Goal: Transaction & Acquisition: Obtain resource

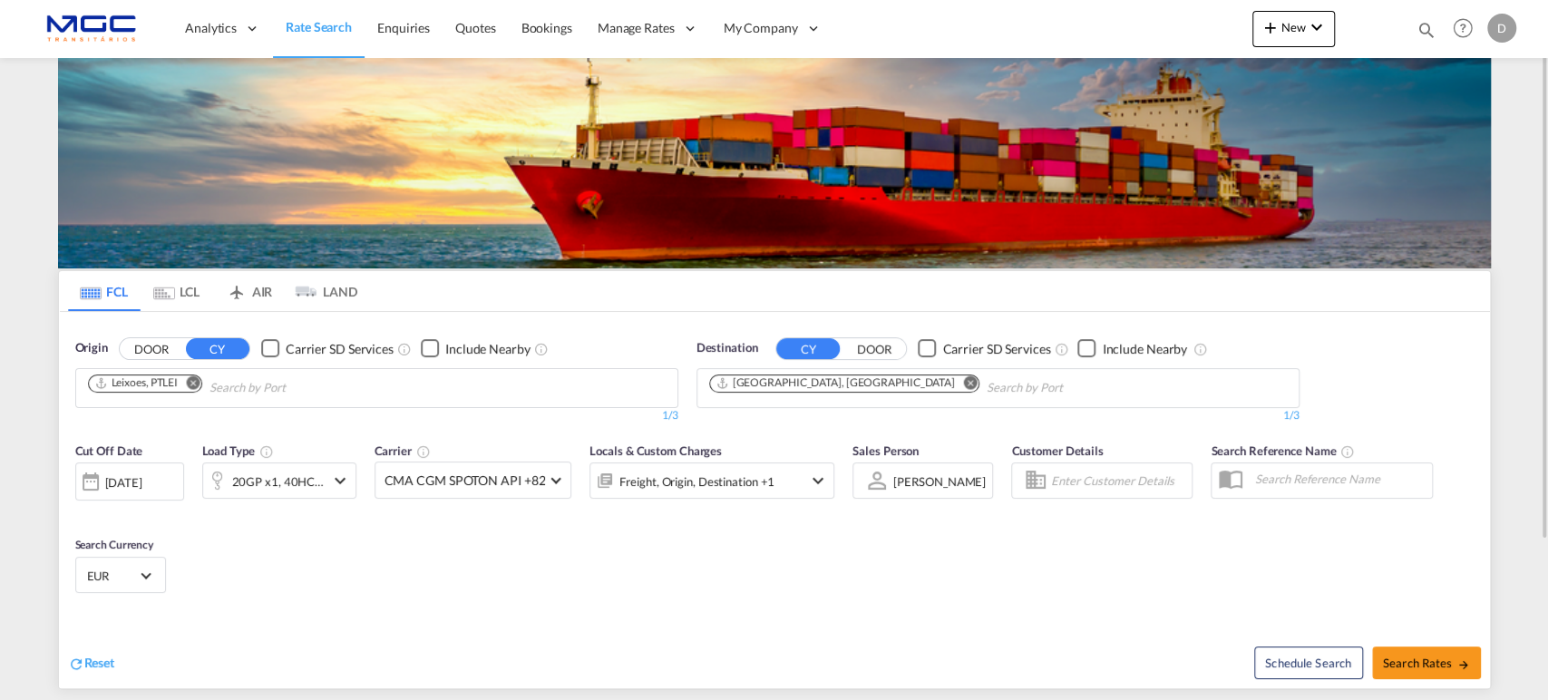
click at [190, 379] on md-icon "Remove" at bounding box center [193, 383] width 14 height 14
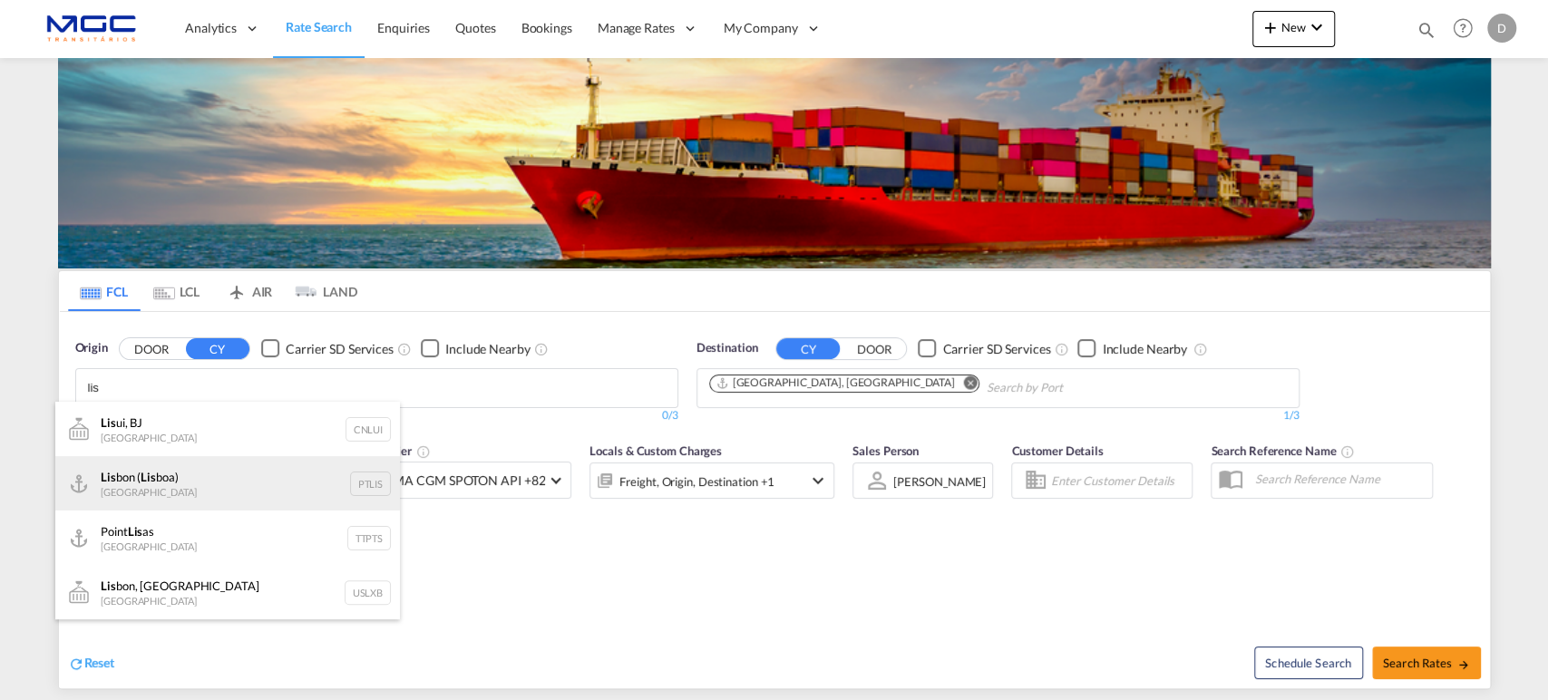
type input "lis"
click at [201, 491] on div "Lis bon ( Lis boa) [GEOGRAPHIC_DATA] PTLIS" at bounding box center [227, 483] width 345 height 54
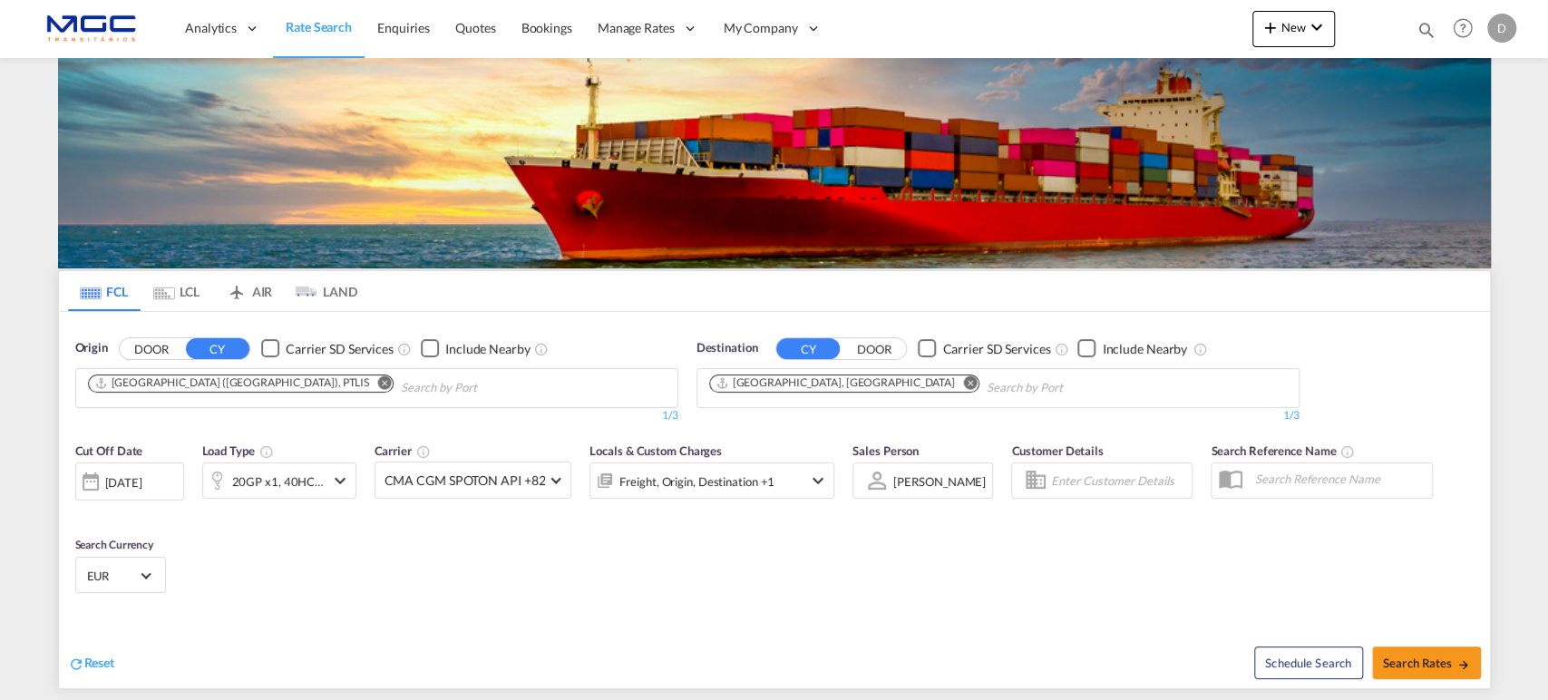
click at [963, 378] on md-icon "Remove" at bounding box center [970, 383] width 14 height 14
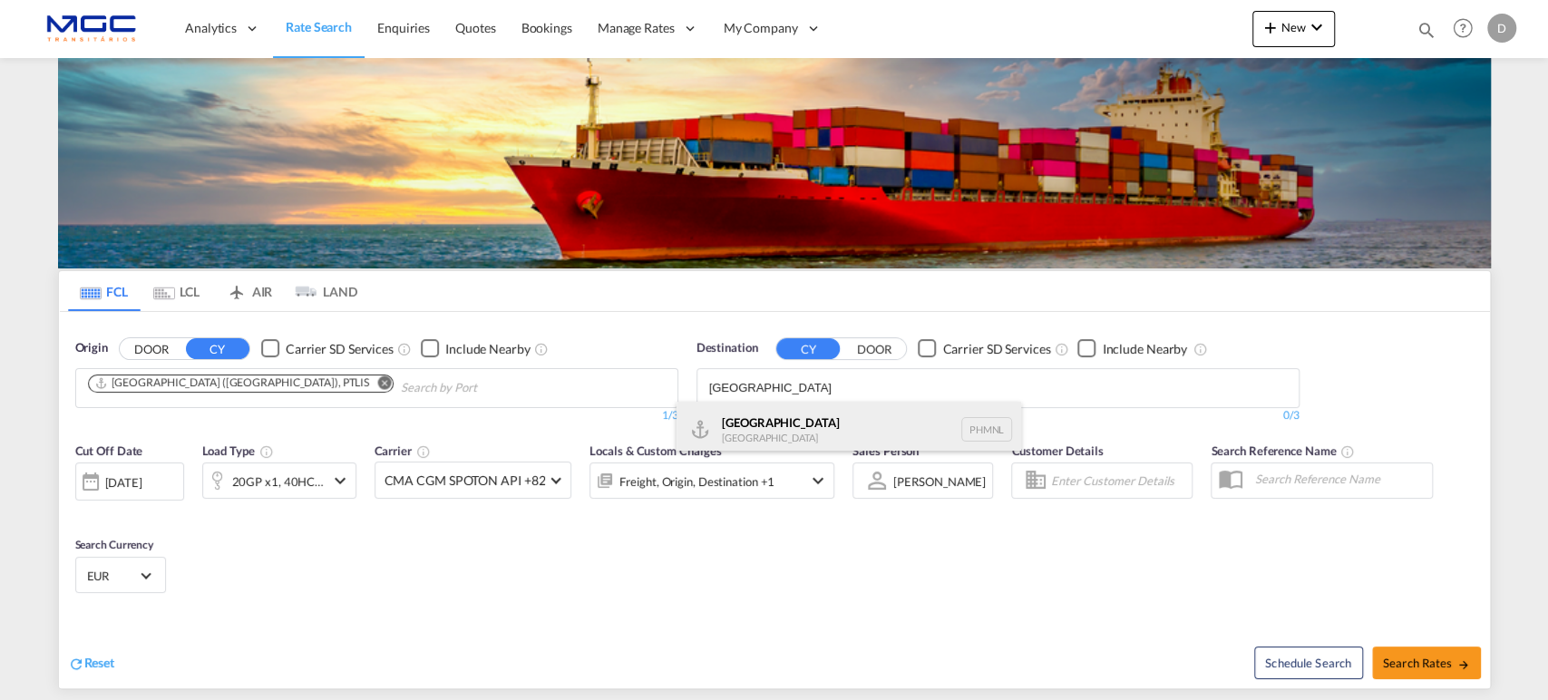
type input "[GEOGRAPHIC_DATA]"
click at [812, 440] on div "[GEOGRAPHIC_DATA] [GEOGRAPHIC_DATA] PHMNL" at bounding box center [849, 429] width 345 height 54
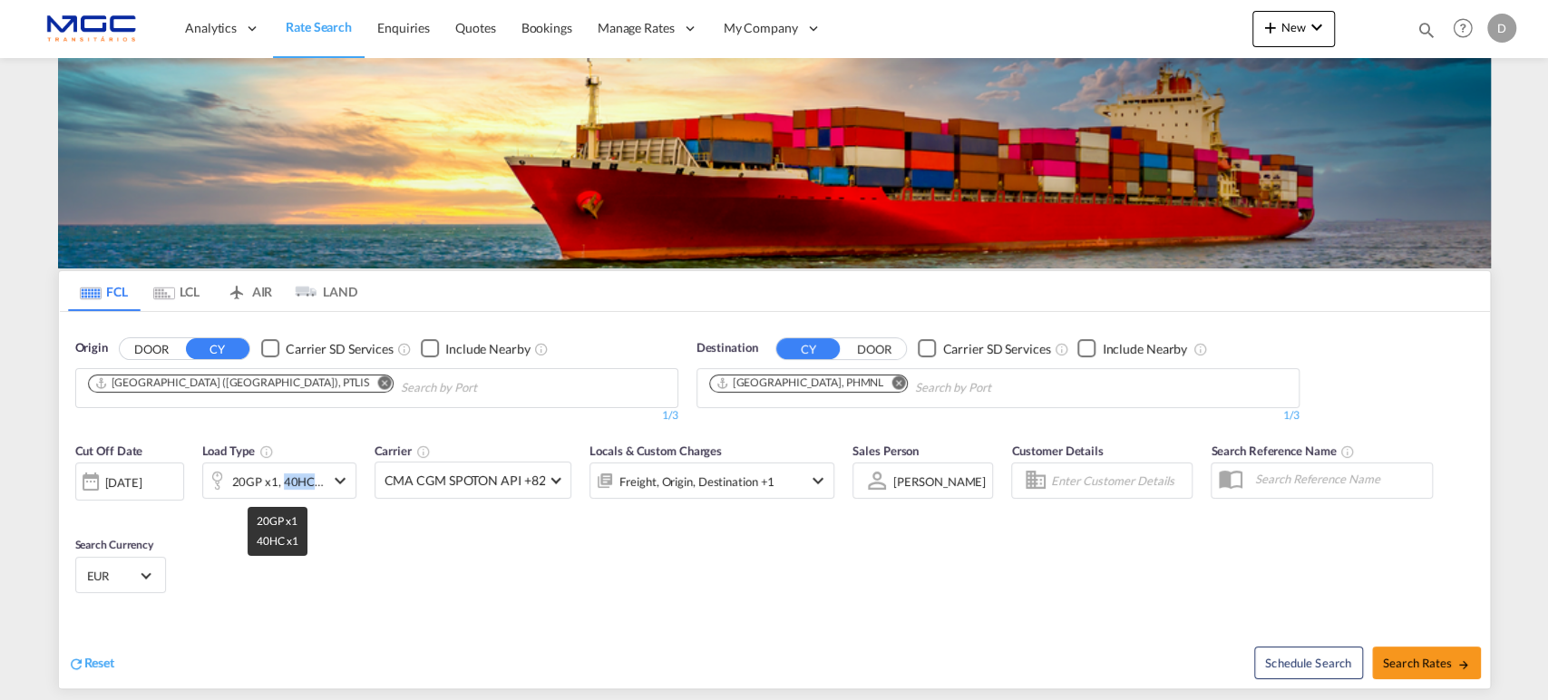
click at [286, 478] on div "20GP x1, 40HC x1" at bounding box center [278, 481] width 93 height 25
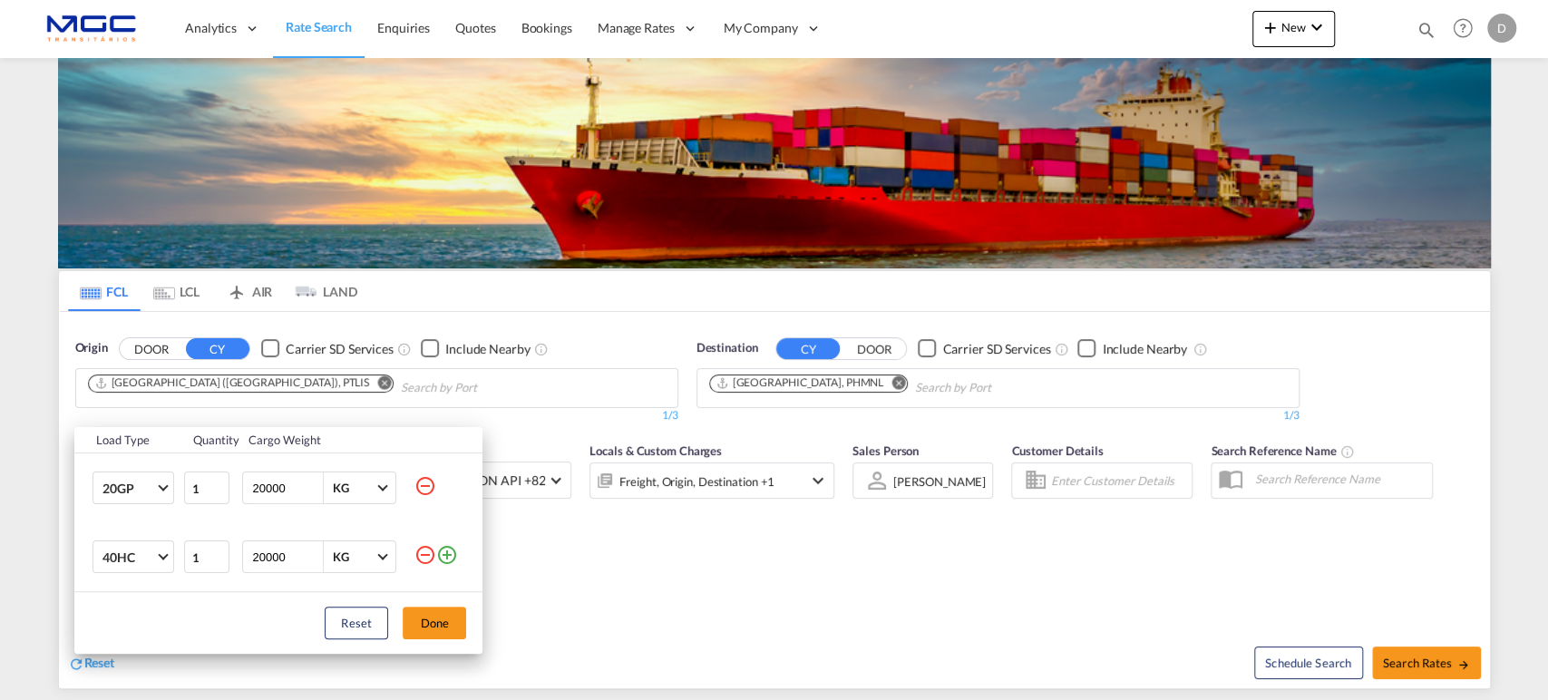
click at [427, 485] on md-icon "icon-minus-circle-outline" at bounding box center [426, 486] width 22 height 22
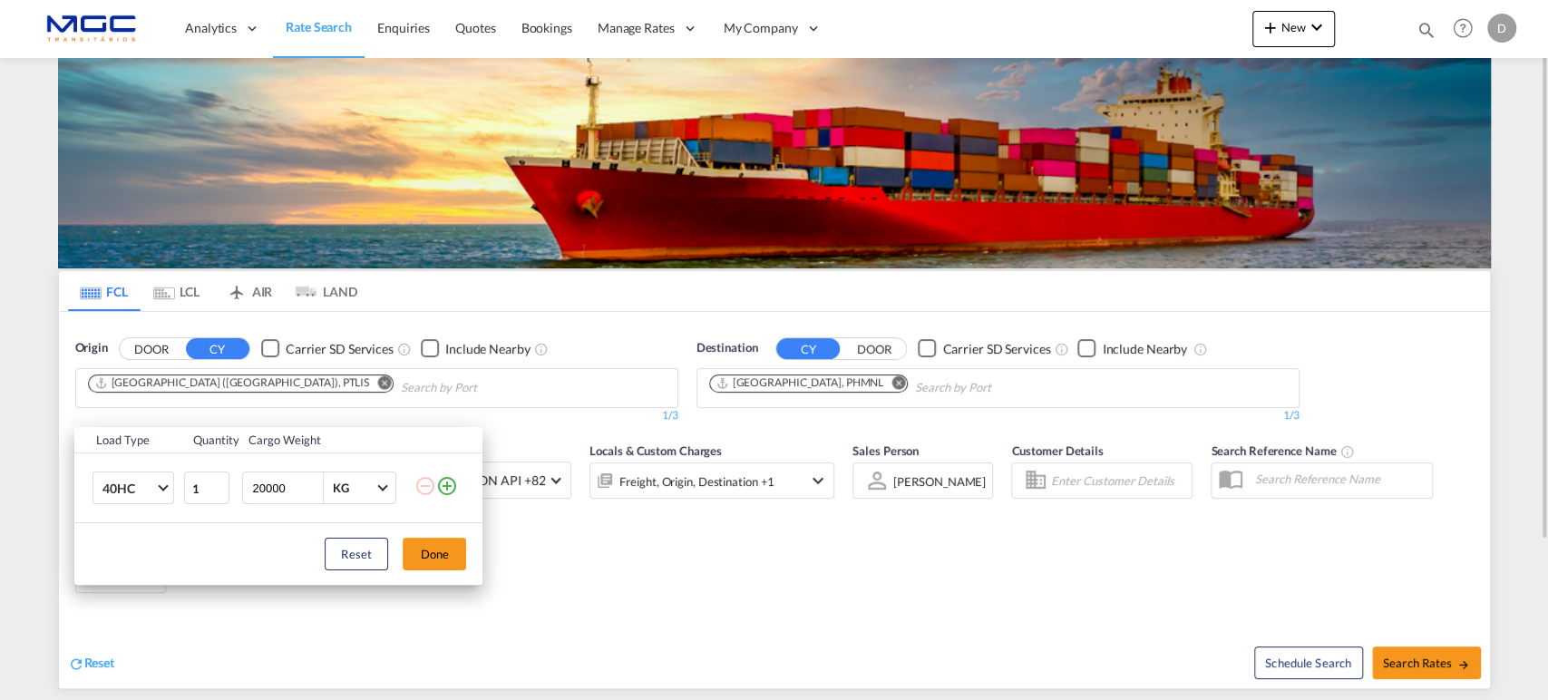
click at [434, 558] on button "Done" at bounding box center [434, 554] width 63 height 33
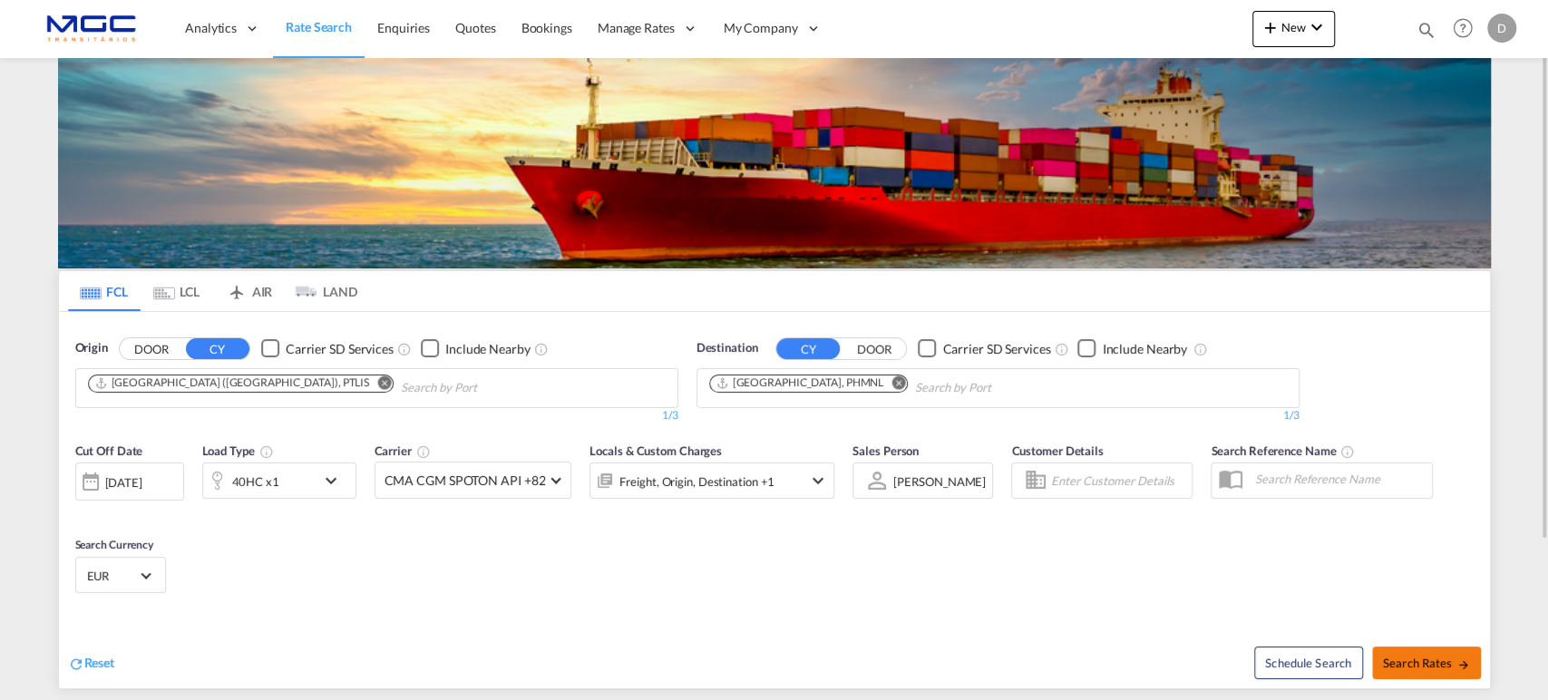
click at [1466, 673] on button "Search Rates" at bounding box center [1426, 663] width 109 height 33
type input "PTLIS to PHMNL / [DATE]"
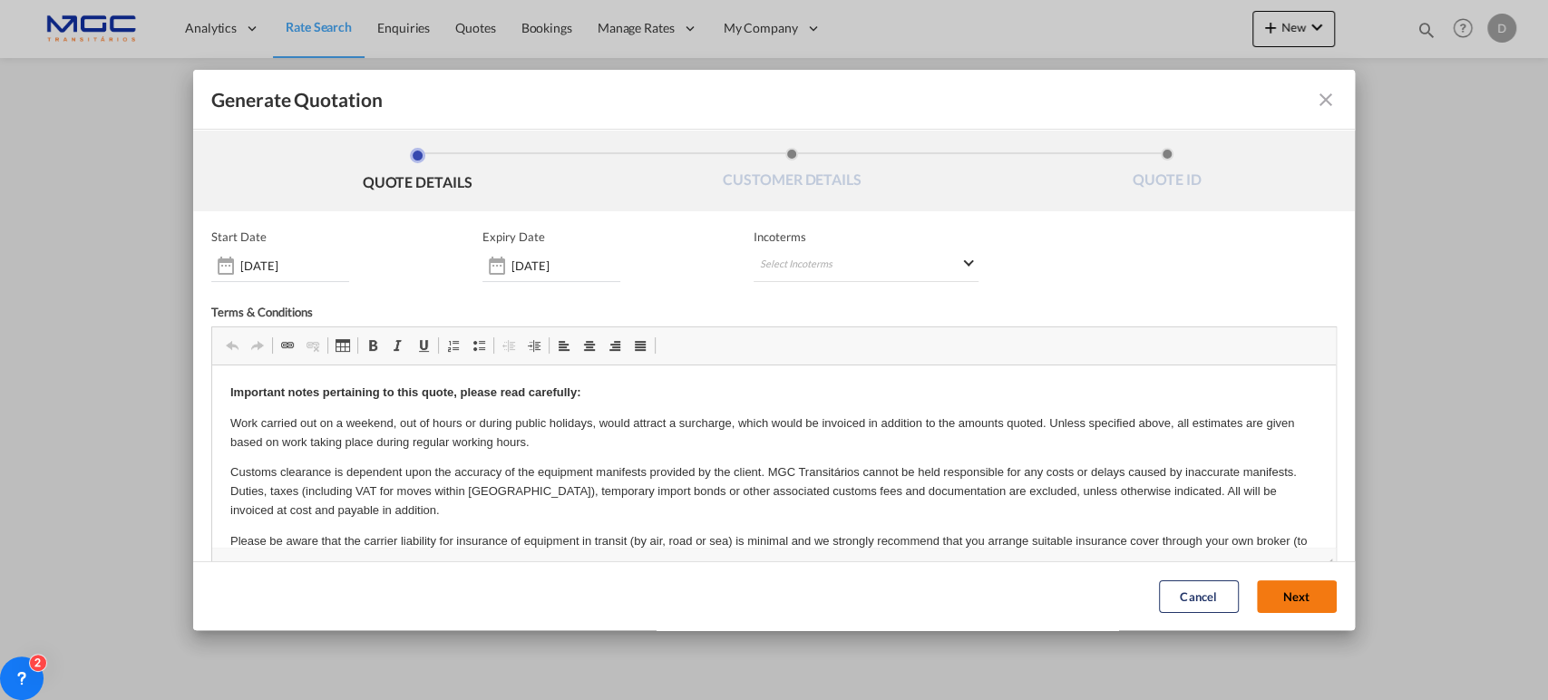
click at [1264, 593] on button "Next" at bounding box center [1297, 596] width 80 height 33
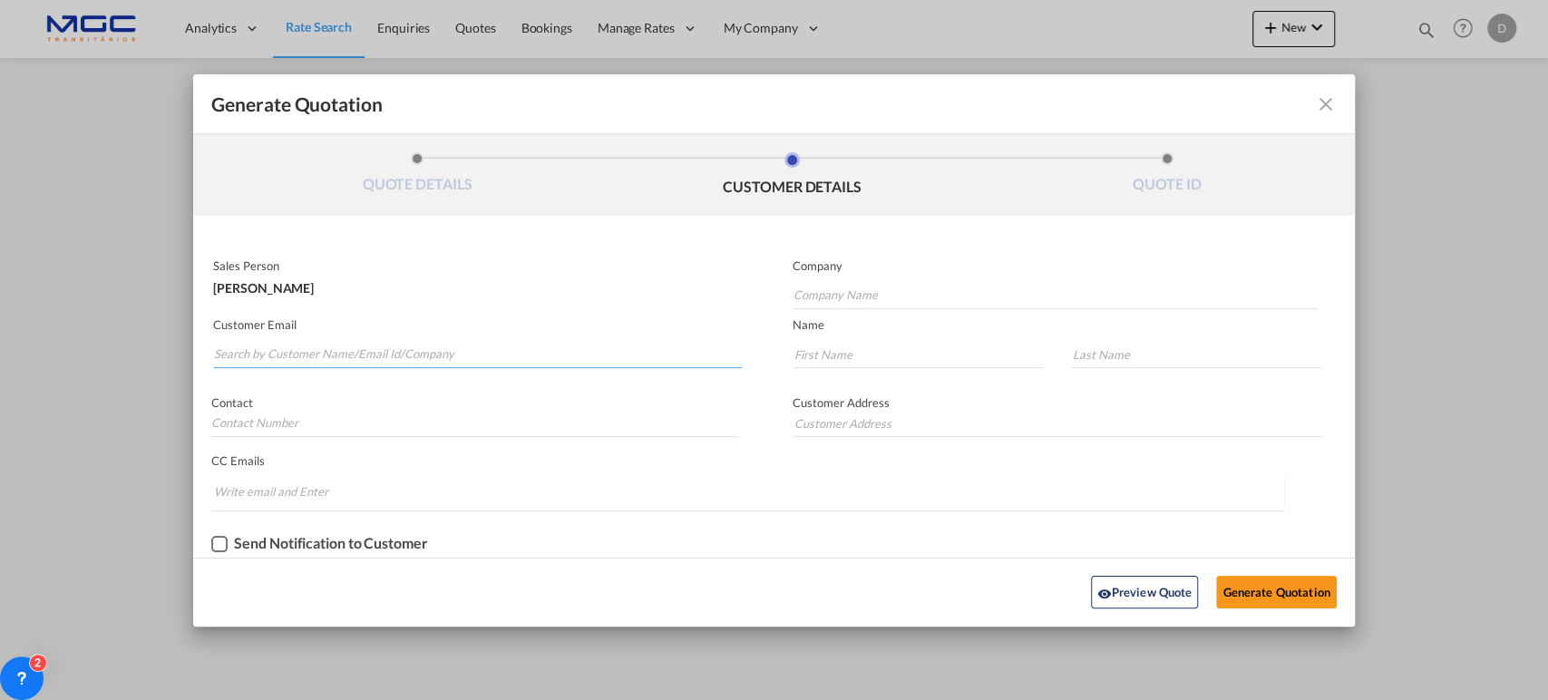
click at [273, 349] on input "Search by Customer Name/Email Id/Company" at bounding box center [478, 354] width 528 height 27
paste input "[PERSON_NAME][EMAIL_ADDRESS][DOMAIN_NAME]"
type input "[PERSON_NAME][EMAIL_ADDRESS][DOMAIN_NAME]"
click at [796, 283] on input "Company Name" at bounding box center [1056, 295] width 525 height 27
click at [835, 290] on input "Company Name" at bounding box center [1056, 295] width 525 height 27
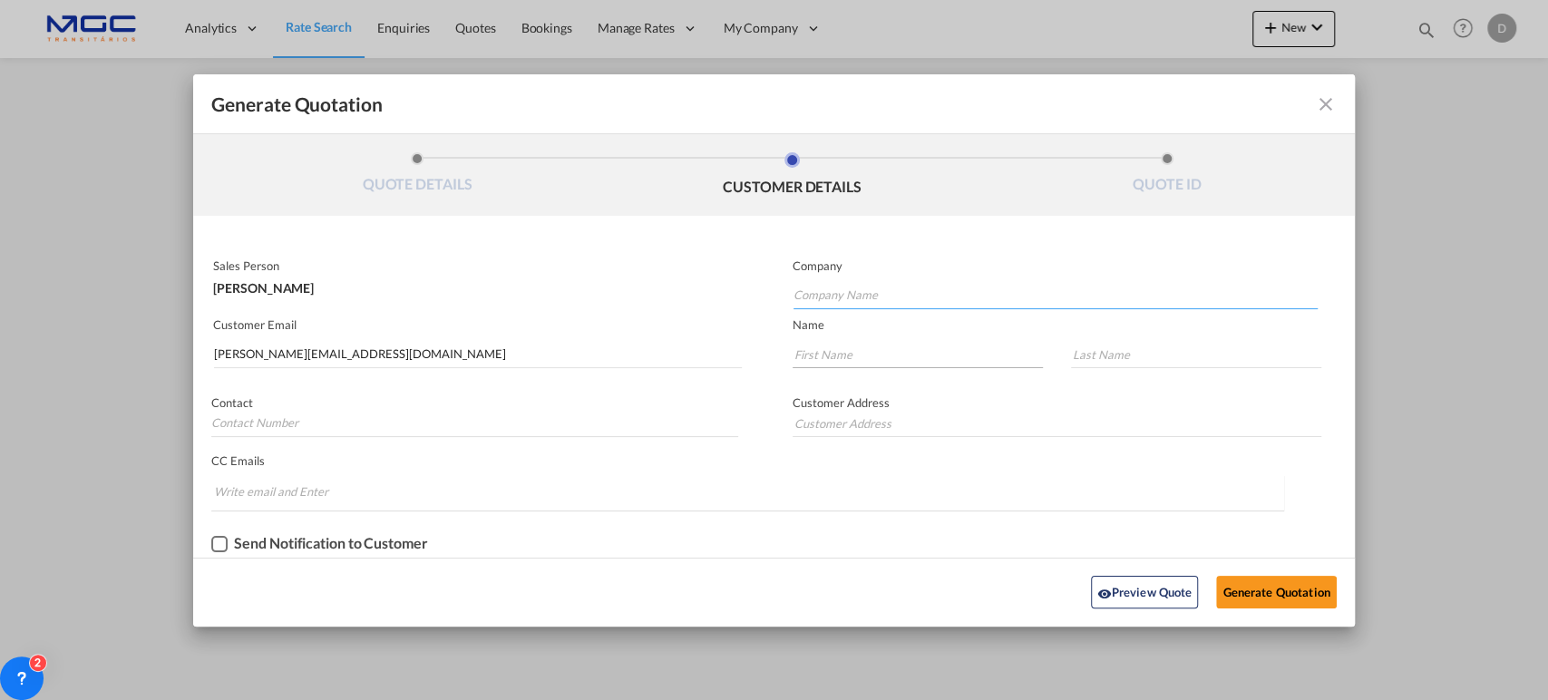
paste input "Adar sp. z o.o."
type input "Adar sp. z o.o."
click at [884, 356] on input "Generate QuotationQUOTE ..." at bounding box center [918, 354] width 250 height 27
type input "[PERSON_NAME]"
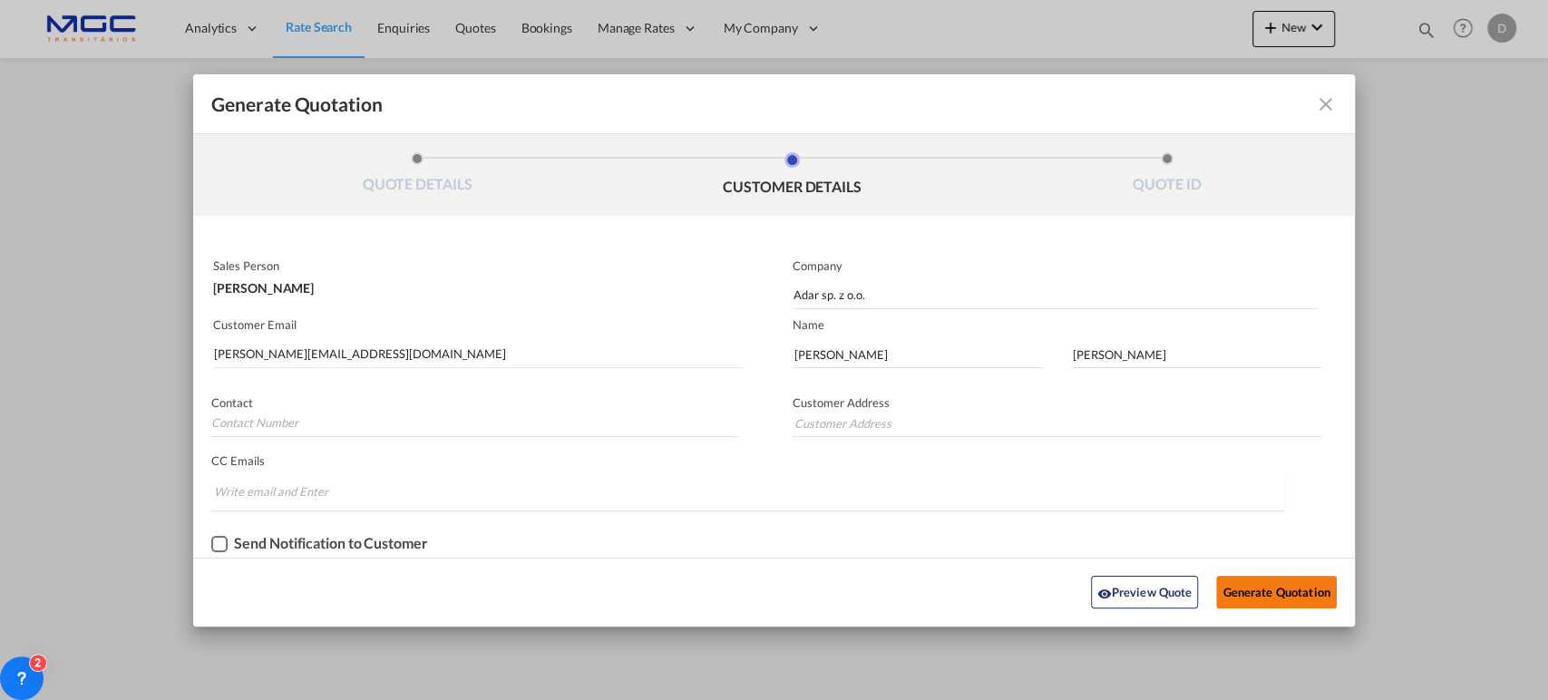
click at [1288, 595] on button "Generate Quotation" at bounding box center [1276, 592] width 120 height 33
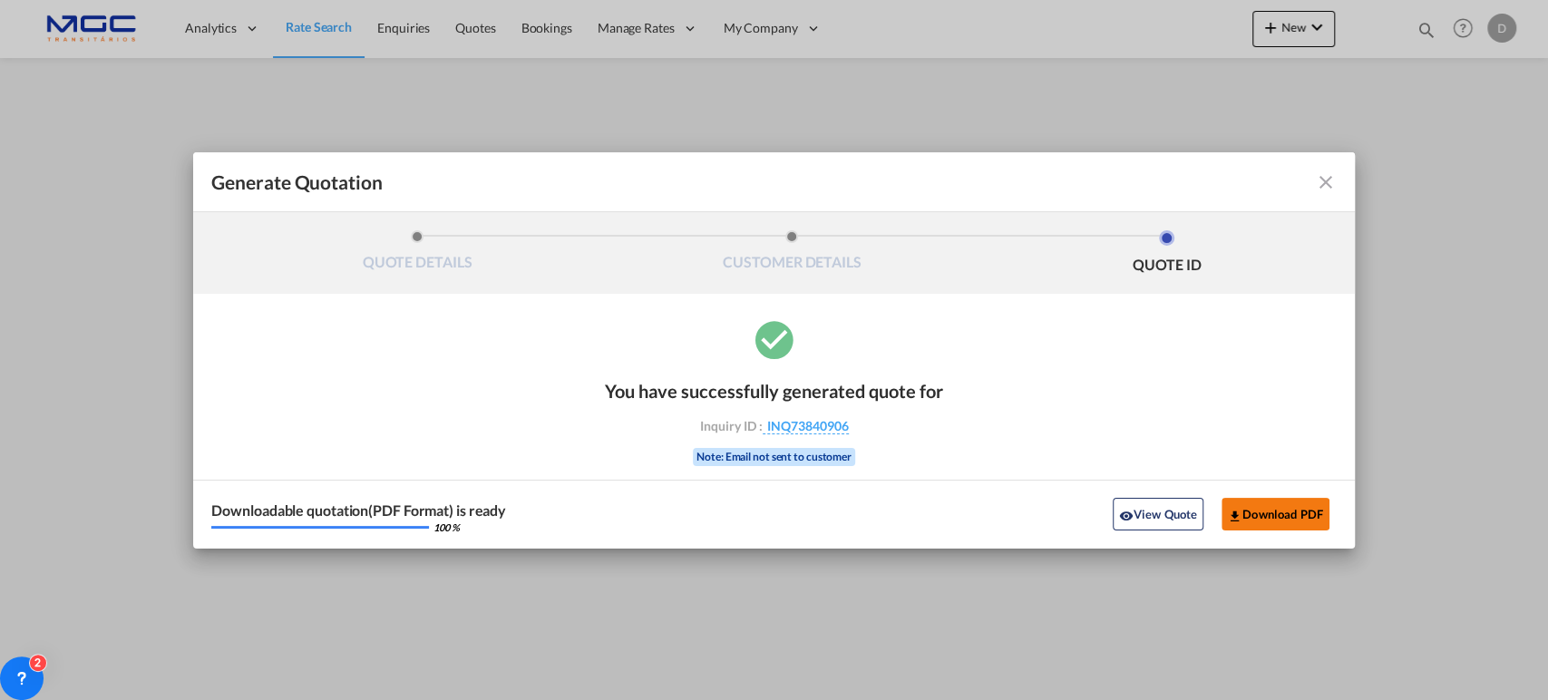
click at [1258, 515] on button "Download PDF" at bounding box center [1276, 514] width 108 height 33
